Goal: Information Seeking & Learning: Learn about a topic

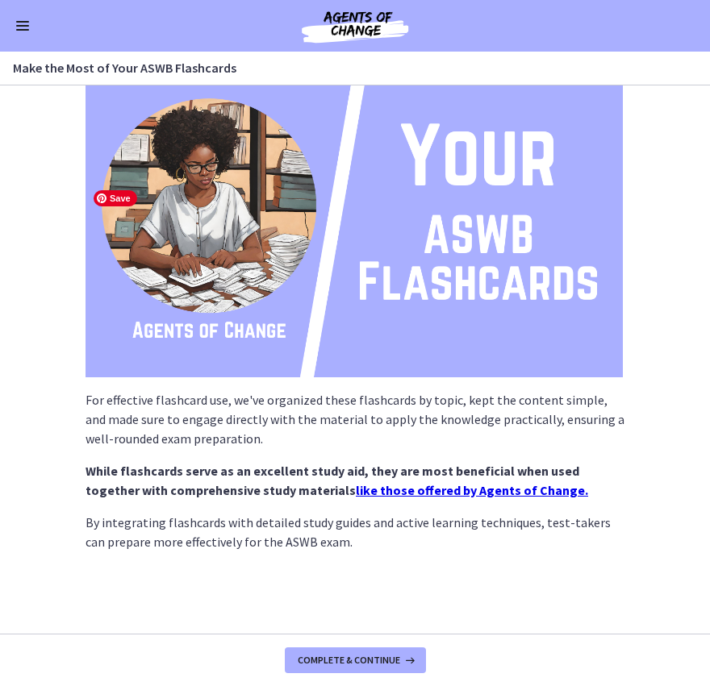
scroll to position [134, 0]
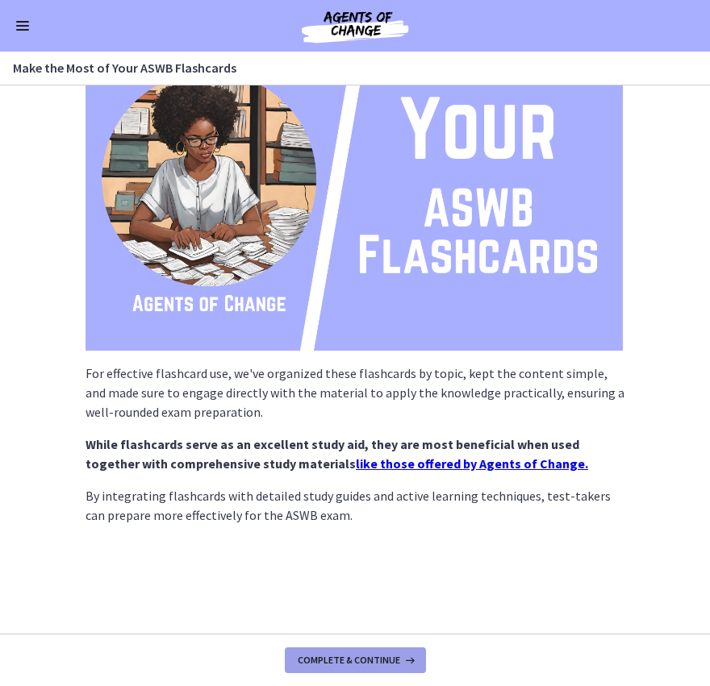
click at [349, 669] on button "Complete & continue" at bounding box center [355, 661] width 141 height 26
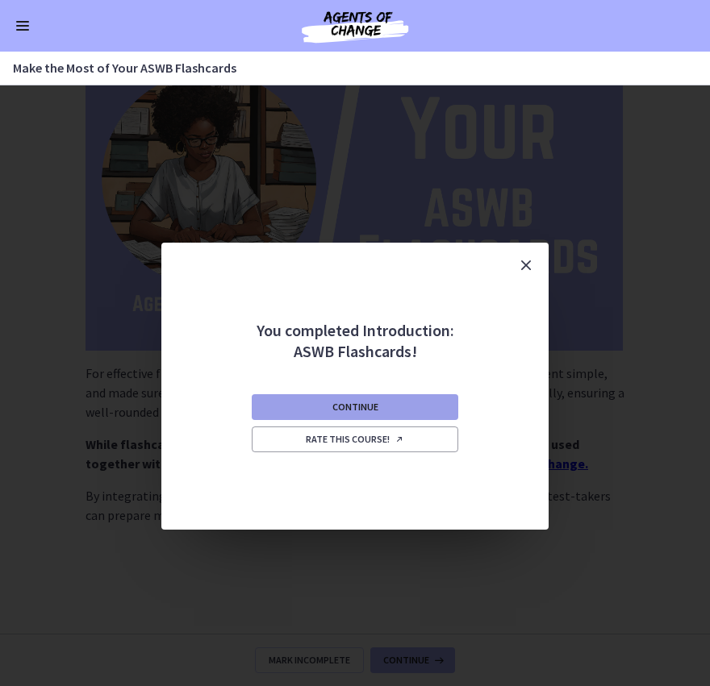
click at [371, 409] on span "Continue" at bounding box center [355, 407] width 46 height 13
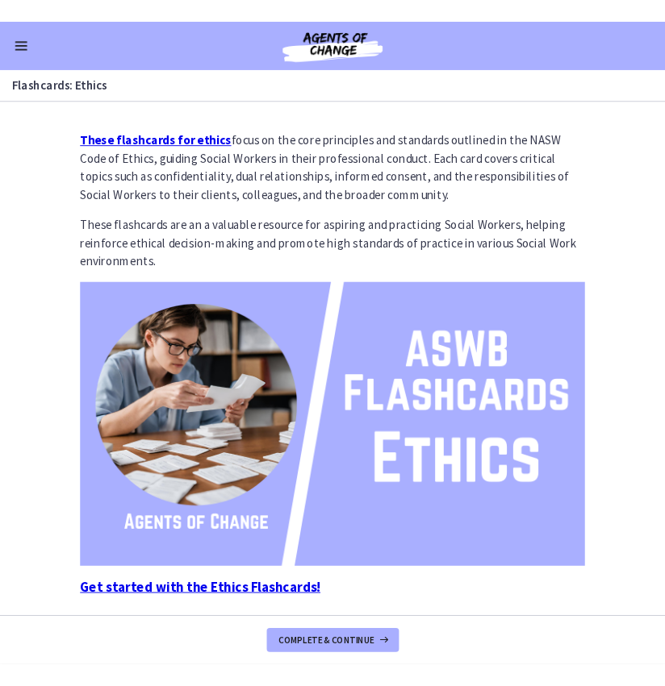
scroll to position [71, 0]
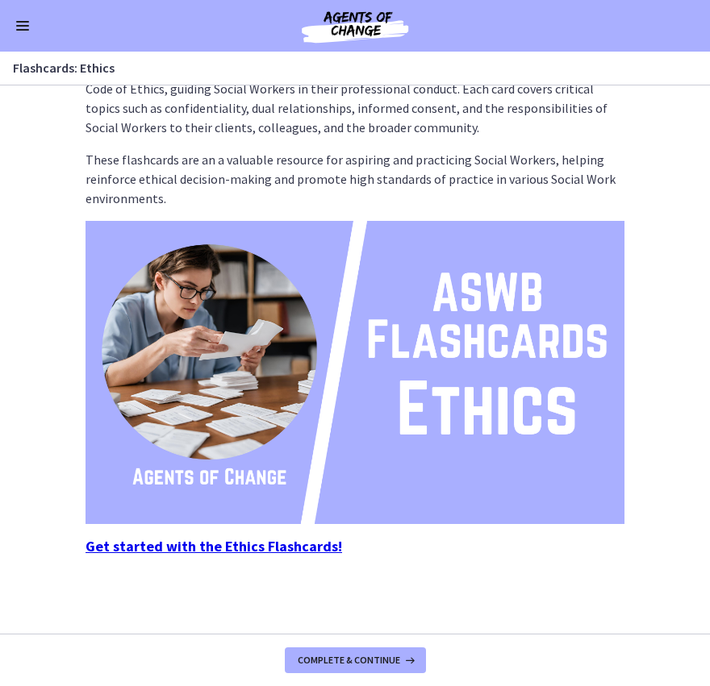
click at [256, 548] on strong "Get started with the Ethics Flashcards!" at bounding box center [213, 546] width 256 height 19
click at [293, 547] on strong "Get started with the Ethics Flashcards!" at bounding box center [213, 546] width 256 height 19
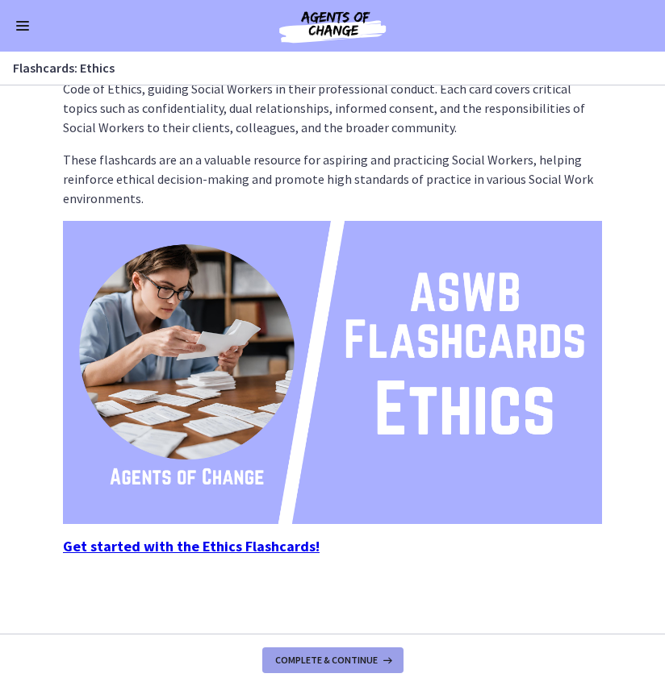
click at [331, 659] on span "Complete & continue" at bounding box center [326, 660] width 102 height 13
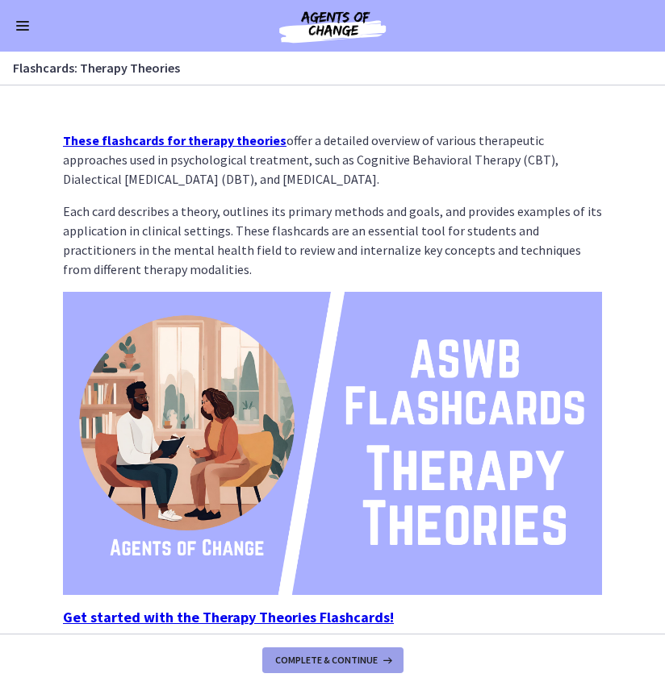
click at [333, 658] on span "Complete & continue" at bounding box center [326, 660] width 102 height 13
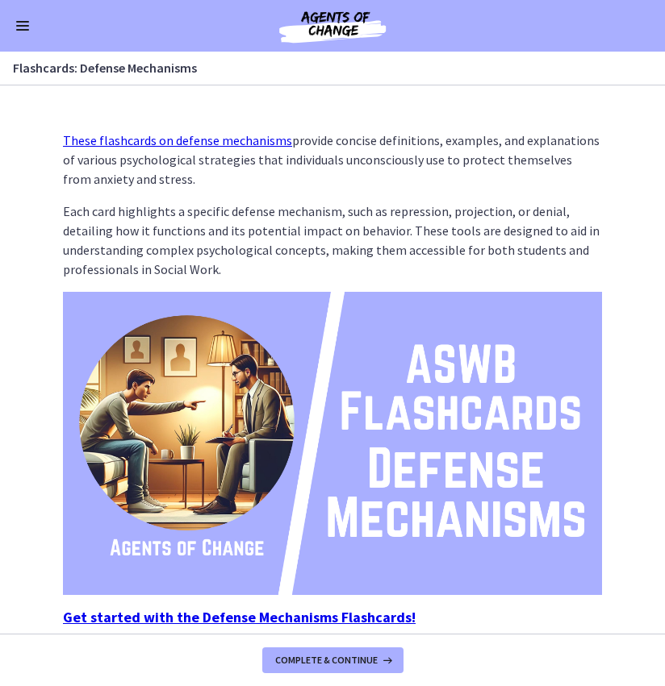
click at [231, 143] on link "These flashcards on defense mechanisms" at bounding box center [177, 140] width 229 height 16
click at [338, 661] on span "Complete & continue" at bounding box center [326, 660] width 102 height 13
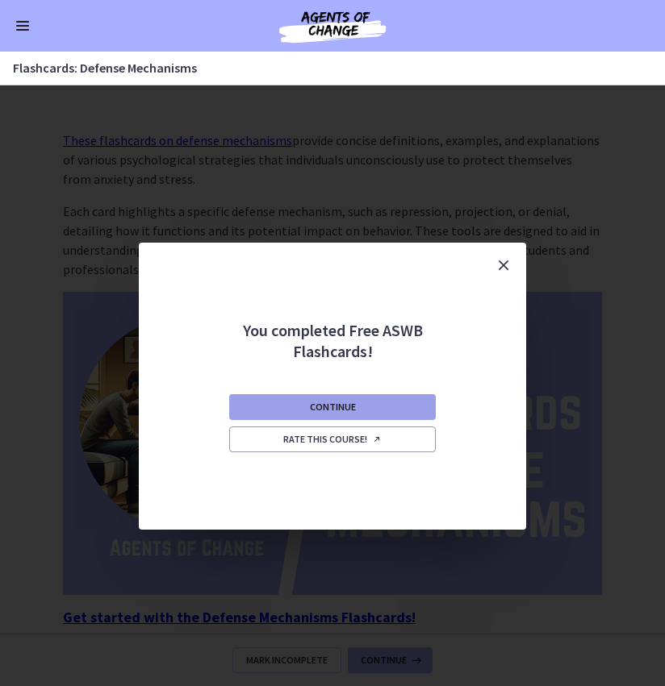
click at [354, 401] on button "Continue" at bounding box center [332, 407] width 206 height 26
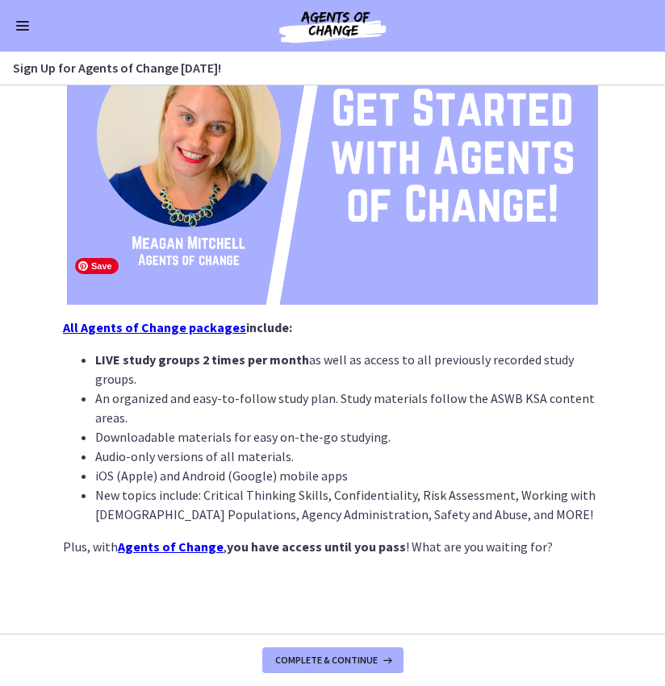
scroll to position [243, 0]
click at [339, 11] on img at bounding box center [332, 25] width 194 height 39
click at [331, 21] on img at bounding box center [332, 25] width 194 height 39
click at [21, 25] on span "Enable menu" at bounding box center [22, 26] width 13 height 2
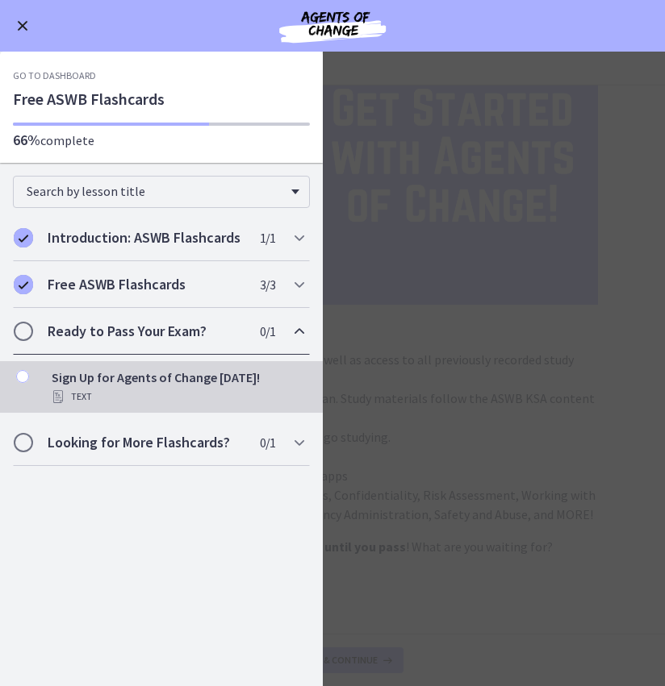
click at [154, 335] on h2 "Ready to Pass Your Exam?" at bounding box center [146, 331] width 197 height 19
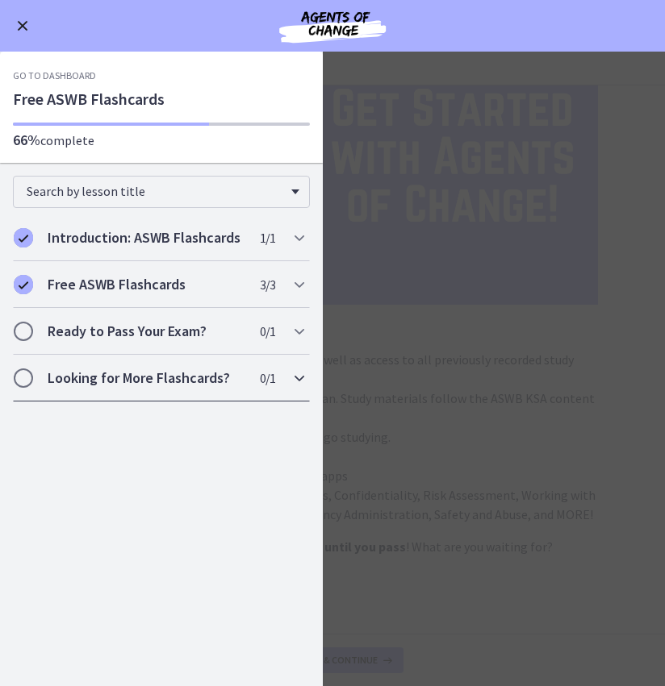
click at [152, 393] on div "Looking for More Flashcards? 0 / 1 Completed" at bounding box center [161, 378] width 297 height 47
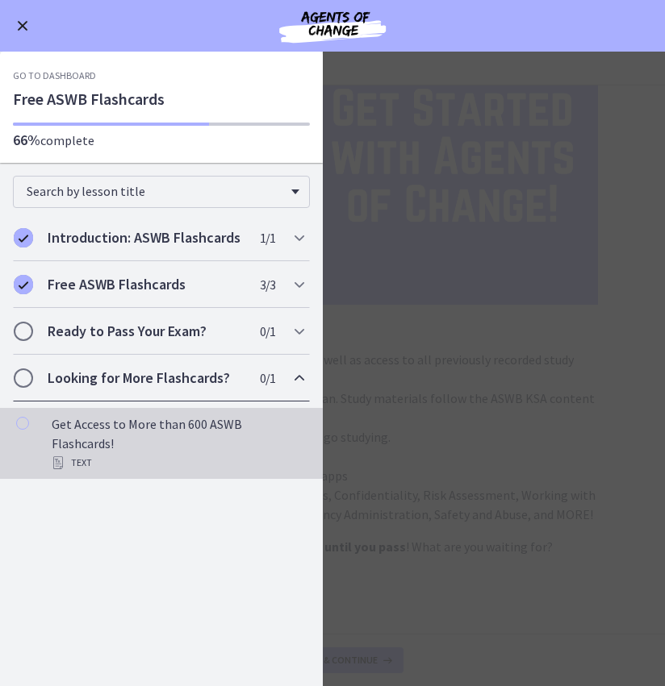
click at [65, 453] on div "Text" at bounding box center [178, 462] width 252 height 19
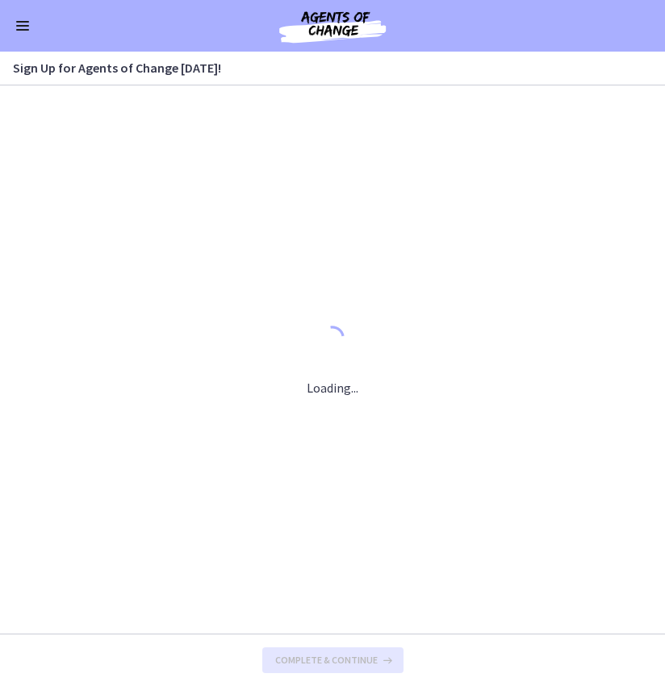
scroll to position [0, 0]
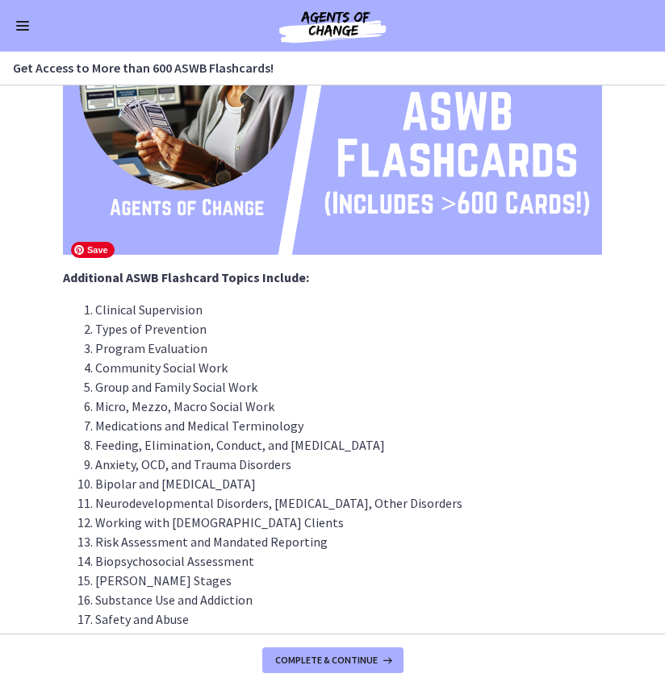
scroll to position [406, 0]
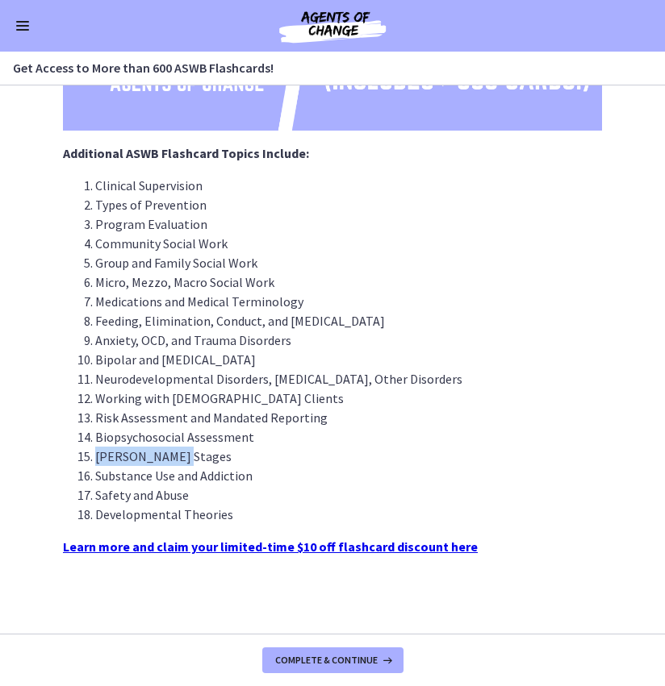
drag, startPoint x: 179, startPoint y: 463, endPoint x: 92, endPoint y: 462, distance: 87.1
click at [95, 462] on li "[PERSON_NAME] Stages" at bounding box center [348, 456] width 506 height 19
copy li "[PERSON_NAME] Stages"
click at [201, 462] on li "[PERSON_NAME] Stages" at bounding box center [348, 456] width 506 height 19
drag, startPoint x: 198, startPoint y: 448, endPoint x: 96, endPoint y: 452, distance: 101.7
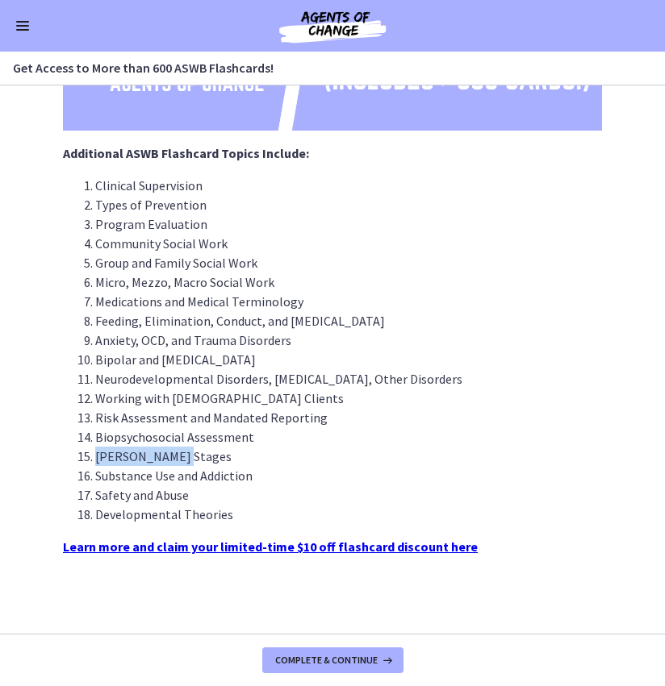
click at [96, 452] on li "[PERSON_NAME] Stages" at bounding box center [348, 456] width 506 height 19
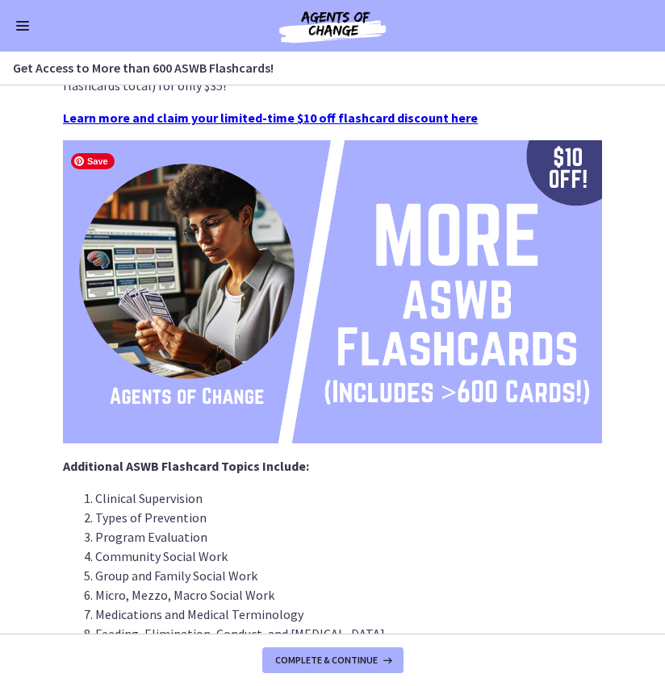
scroll to position [89, 0]
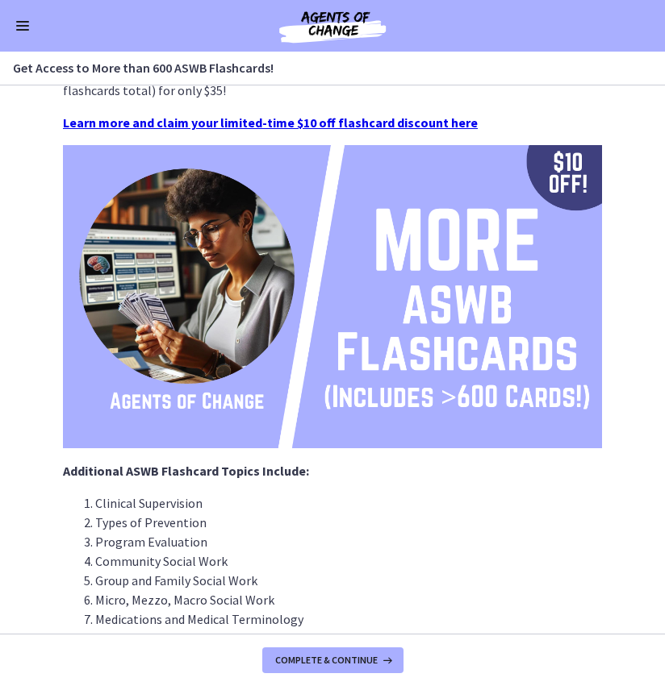
click at [340, 24] on img at bounding box center [332, 25] width 194 height 39
